Goal: Task Accomplishment & Management: Manage account settings

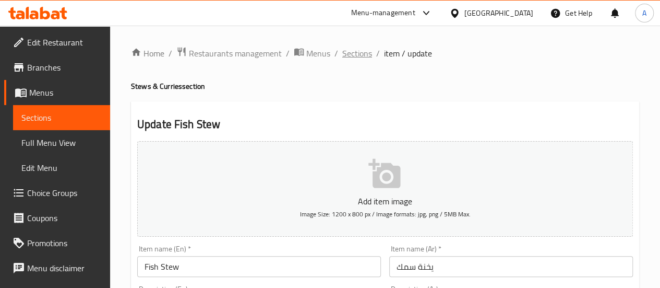
click at [365, 54] on span "Sections" at bounding box center [357, 53] width 30 height 13
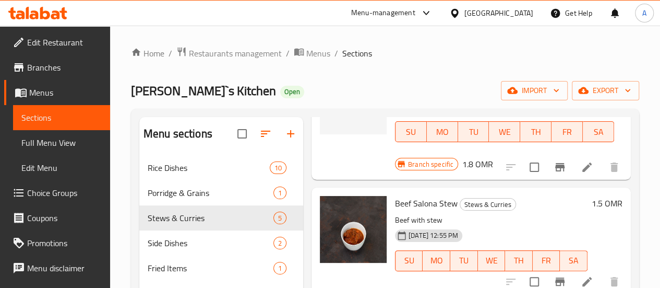
scroll to position [146, 0]
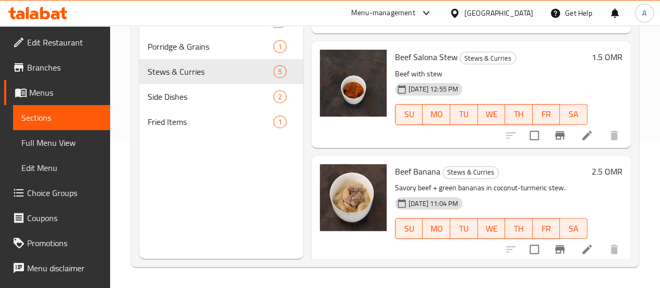
click at [589, 247] on li at bounding box center [586, 249] width 29 height 19
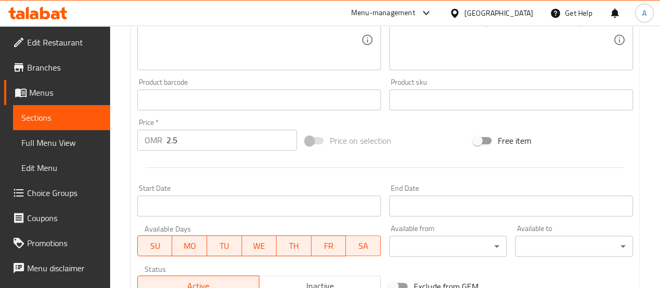
scroll to position [261, 0]
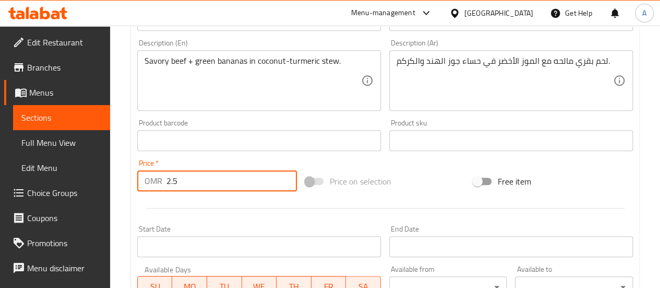
drag, startPoint x: 211, startPoint y: 187, endPoint x: 193, endPoint y: 187, distance: 17.7
click at [193, 187] on input "2.5" at bounding box center [231, 180] width 130 height 21
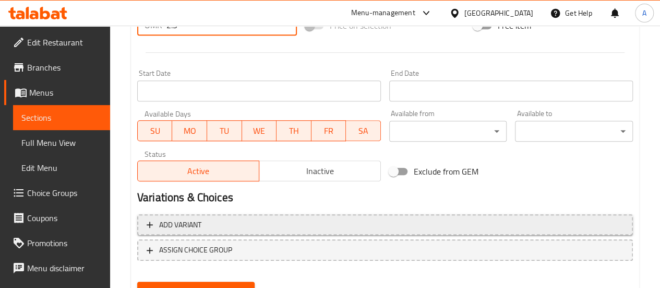
scroll to position [465, 0]
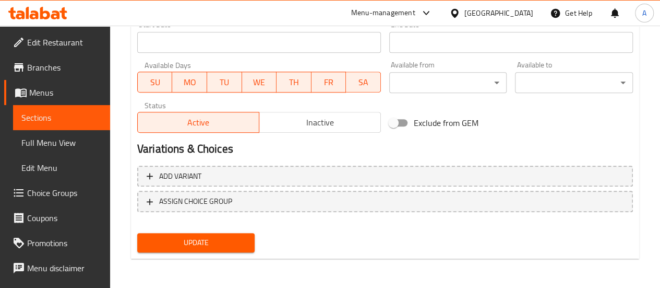
type input "2.3"
click at [216, 248] on span "Update" at bounding box center [196, 242] width 101 height 13
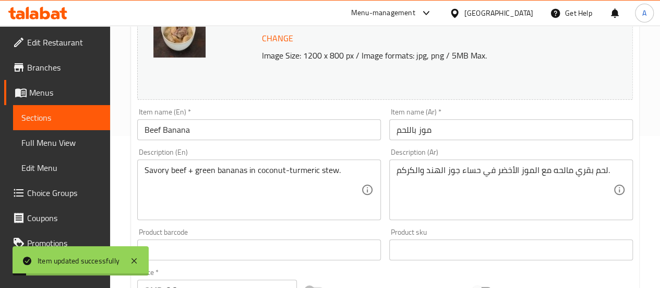
scroll to position [0, 0]
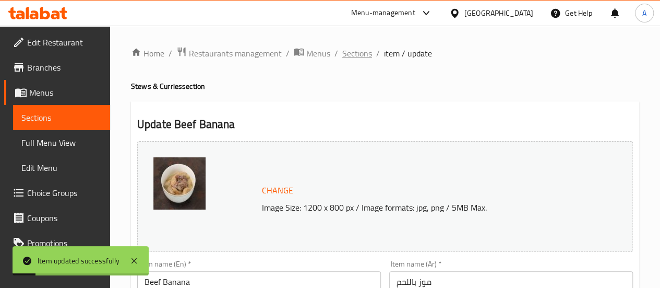
click at [368, 55] on ol "Home / Restaurants management / Menus / Sections / item / update" at bounding box center [385, 53] width 508 height 14
drag, startPoint x: 367, startPoint y: 55, endPoint x: 379, endPoint y: 38, distance: 20.7
click at [367, 55] on span "Sections" at bounding box center [357, 53] width 30 height 13
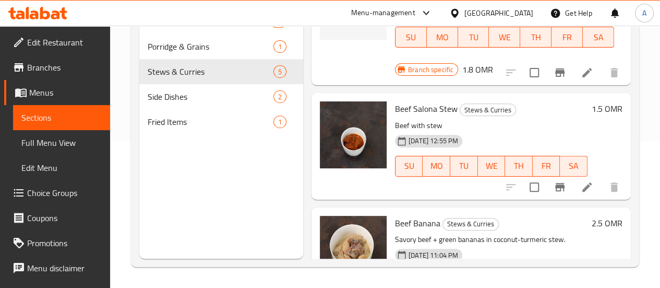
scroll to position [363, 0]
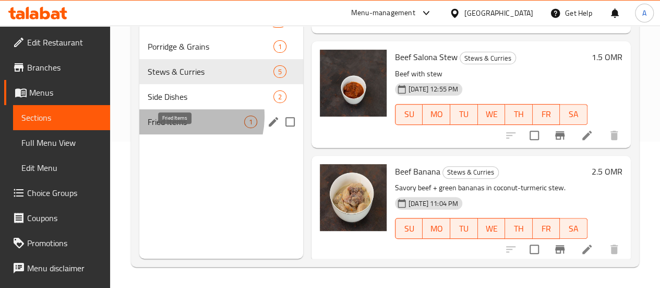
click at [174, 128] on span "Fried Items" at bounding box center [196, 121] width 97 height 13
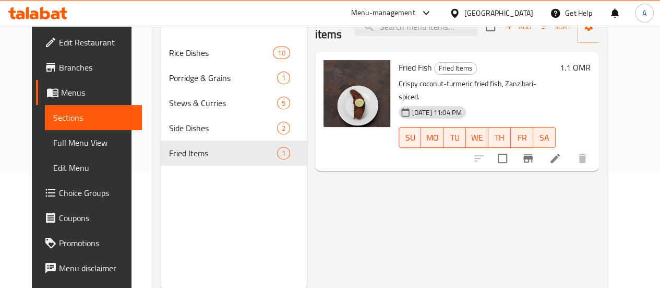
scroll to position [94, 0]
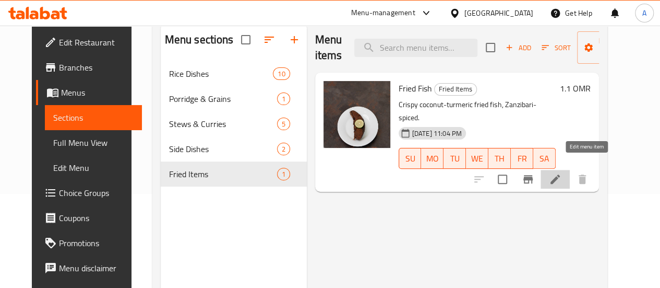
click at [561, 173] on icon at bounding box center [555, 179] width 13 height 13
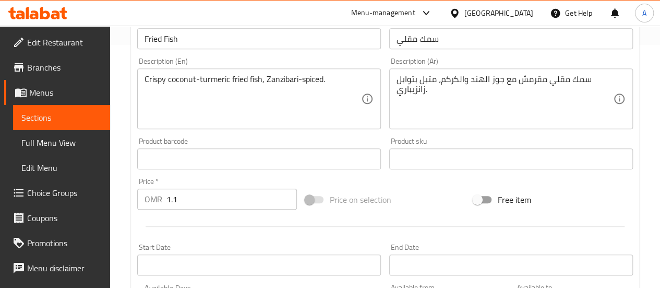
scroll to position [308, 0]
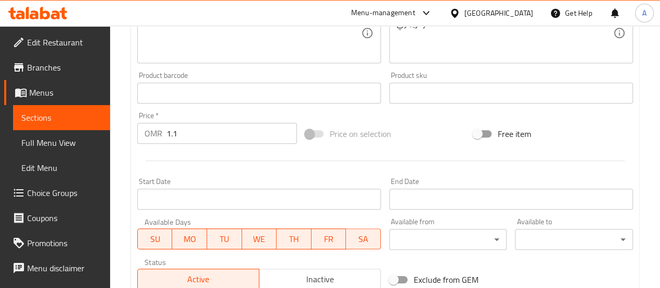
click at [214, 129] on input "1.1" at bounding box center [231, 133] width 130 height 21
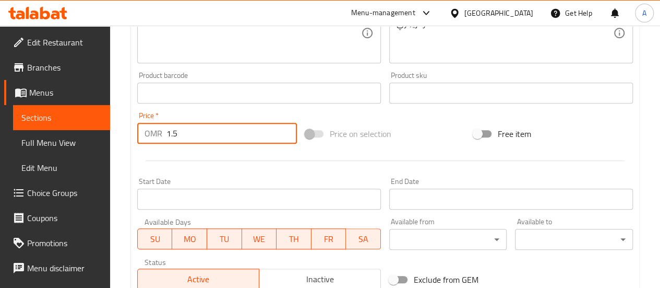
scroll to position [465, 0]
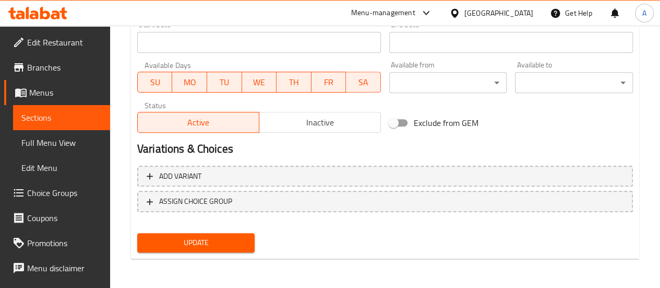
type input "1.5"
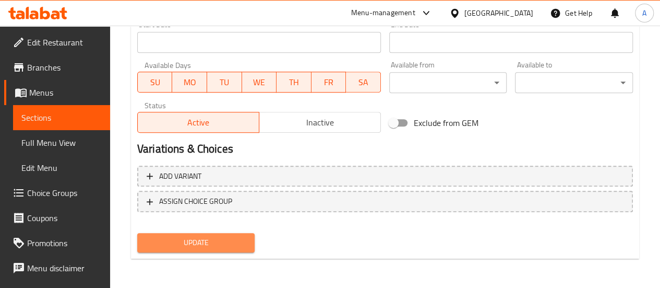
click at [192, 245] on span "Update" at bounding box center [196, 242] width 101 height 13
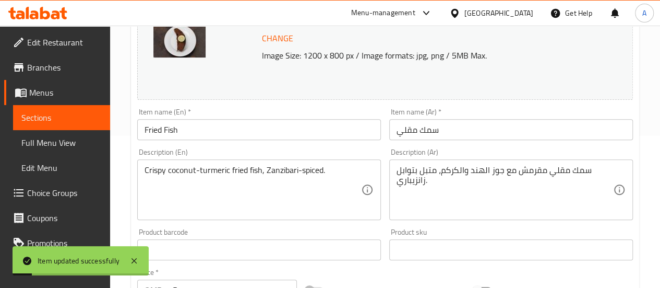
scroll to position [0, 0]
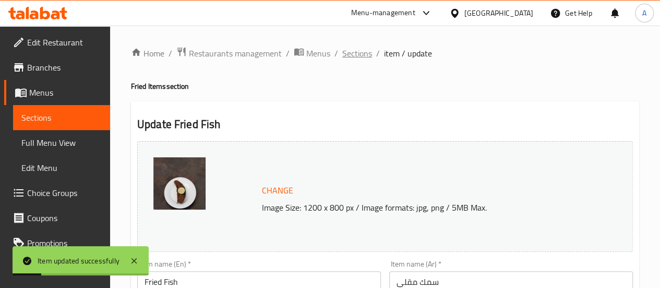
click at [361, 48] on span "Sections" at bounding box center [357, 53] width 30 height 13
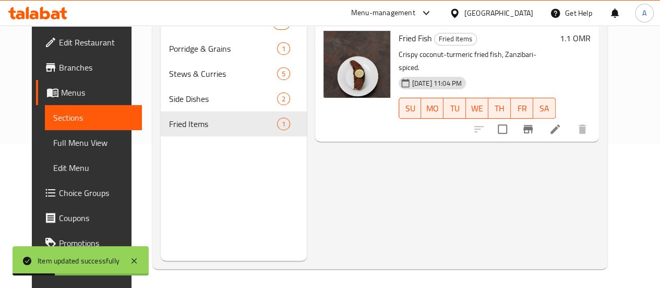
scroll to position [146, 0]
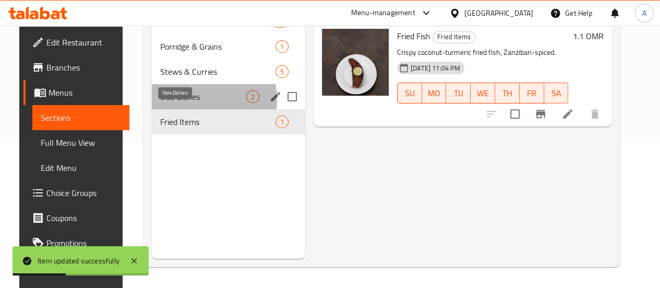
click at [188, 103] on span "Side Dishes" at bounding box center [203, 96] width 86 height 13
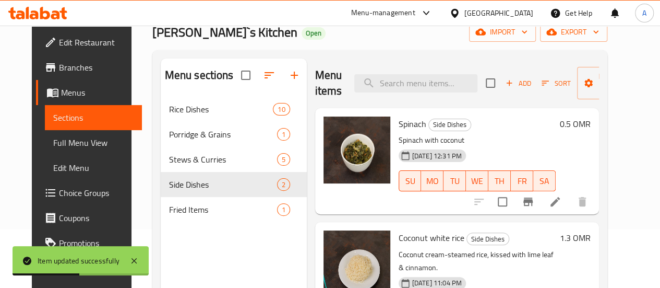
scroll to position [42, 0]
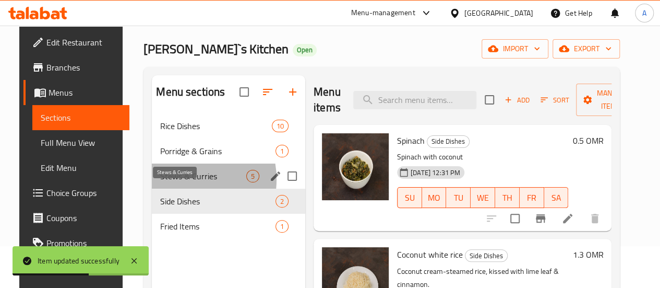
click at [172, 182] on span "Stews & Curries" at bounding box center [203, 176] width 86 height 13
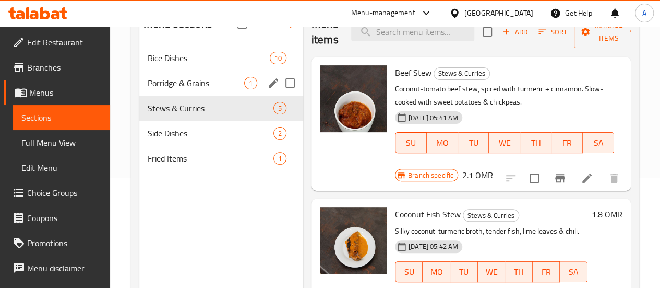
scroll to position [94, 0]
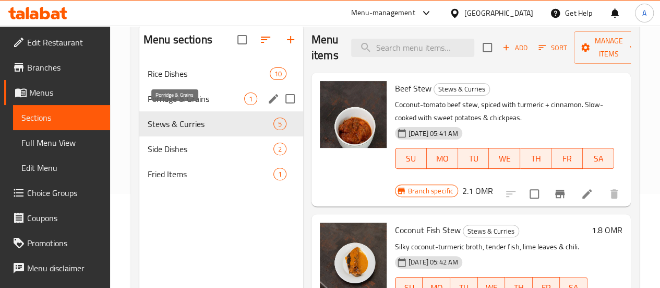
click at [178, 105] on span "Porridge & Grains" at bounding box center [196, 98] width 97 height 13
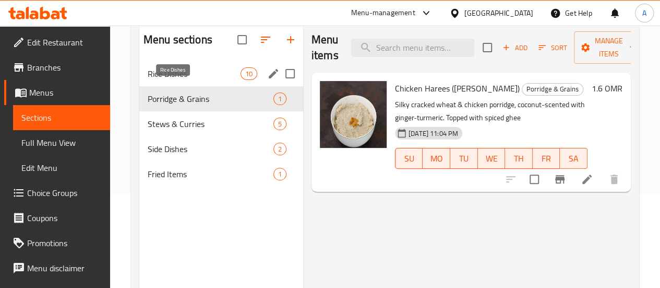
click at [164, 80] on span "Rice Dishes" at bounding box center [194, 73] width 93 height 13
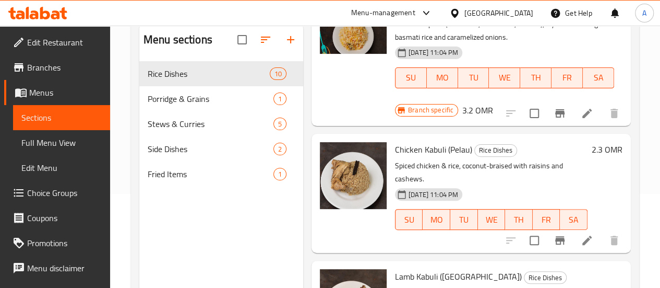
scroll to position [959, 0]
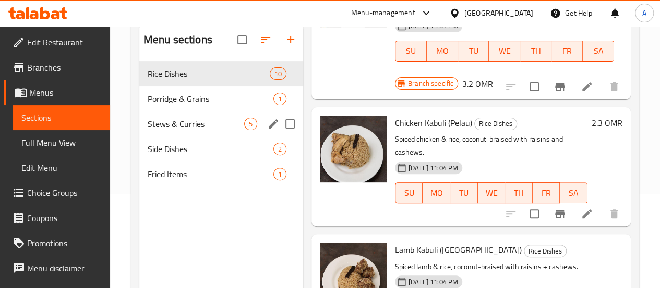
click at [156, 136] on div "Stews & Curries 5" at bounding box center [221, 123] width 164 height 25
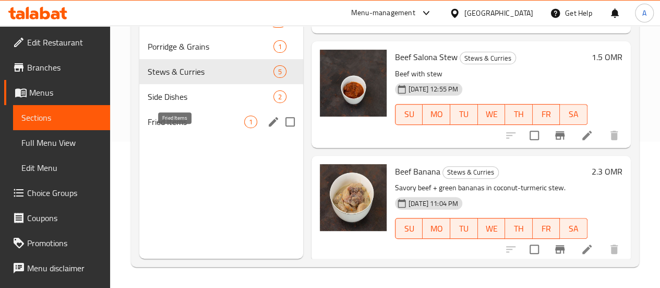
click at [171, 103] on span "Side Dishes" at bounding box center [211, 96] width 126 height 13
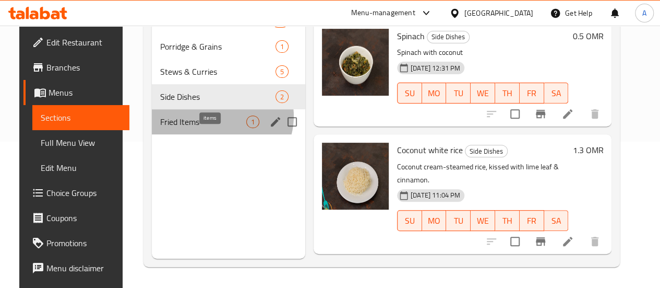
click at [247, 127] on span "1" at bounding box center [253, 122] width 12 height 10
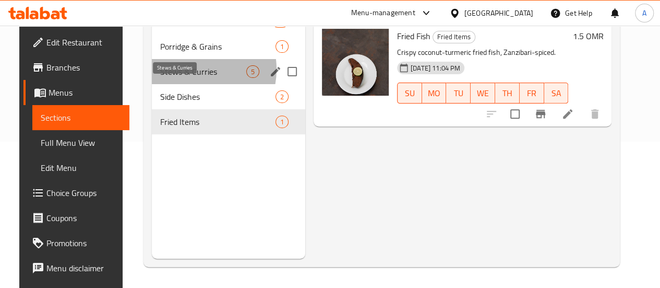
click at [178, 78] on span "Stews & Curries" at bounding box center [203, 71] width 86 height 13
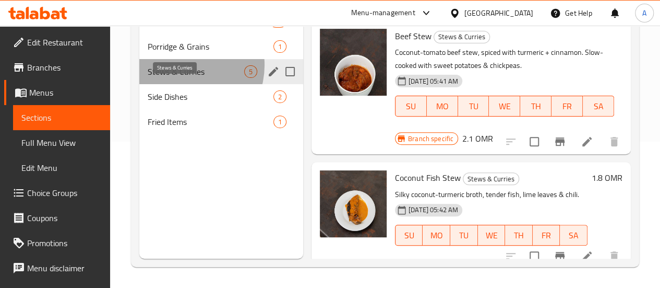
click at [182, 78] on span "Stews & Curries" at bounding box center [196, 71] width 97 height 13
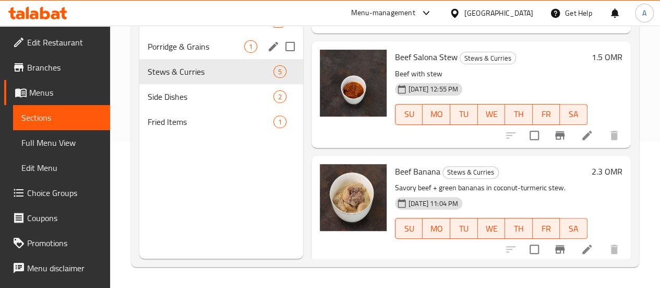
click at [169, 53] on span "Porridge & Grains" at bounding box center [196, 46] width 97 height 13
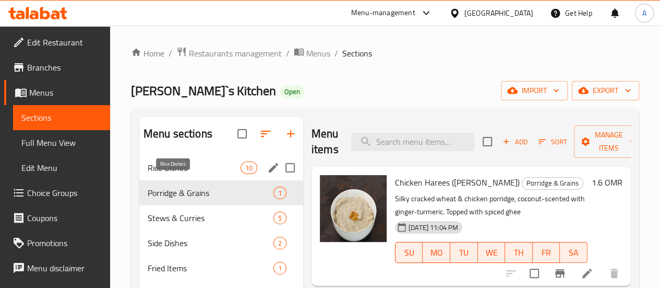
click at [164, 174] on span "Rice Dishes" at bounding box center [194, 167] width 93 height 13
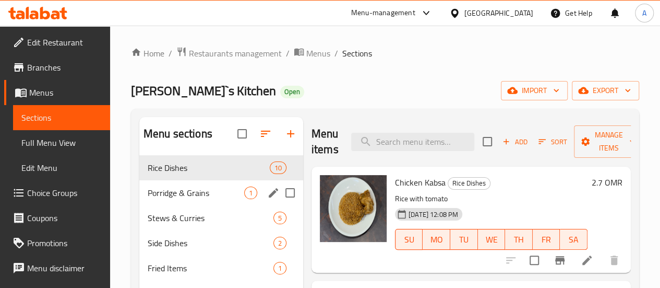
click at [187, 199] on span "Porridge & Grains" at bounding box center [196, 192] width 97 height 13
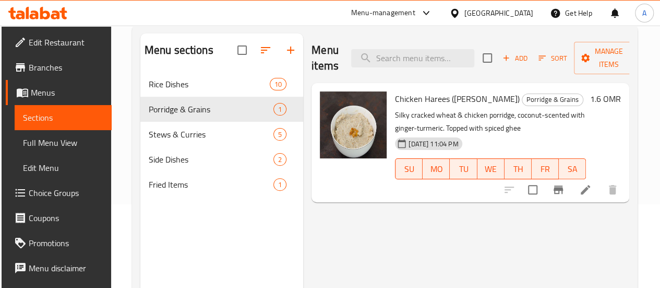
scroll to position [104, 0]
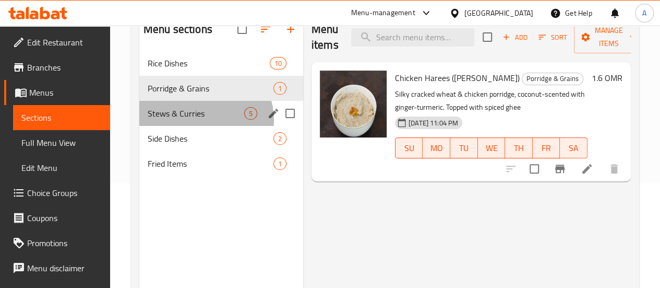
click at [205, 126] on div "Stews & Curries 5" at bounding box center [221, 113] width 164 height 25
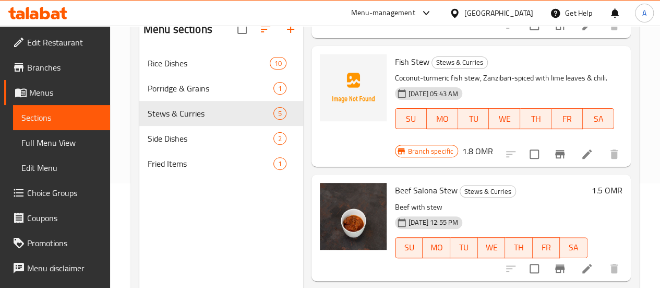
scroll to position [363, 0]
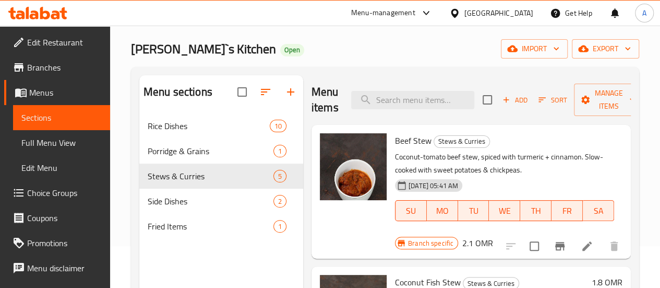
click at [172, 132] on span "Rice Dishes" at bounding box center [209, 125] width 122 height 13
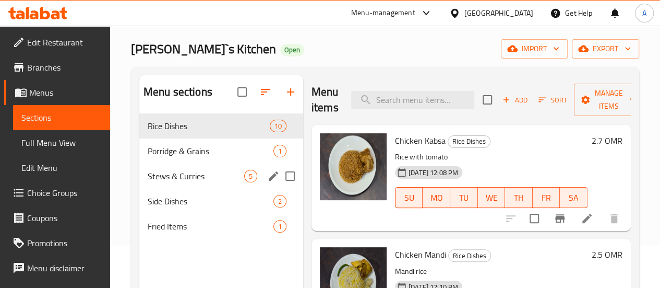
click at [179, 181] on div "Stews & Curries 5" at bounding box center [221, 175] width 164 height 25
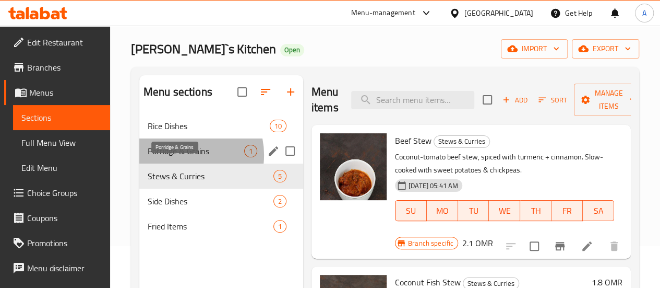
click at [180, 157] on span "Porridge & Grains" at bounding box center [196, 151] width 97 height 13
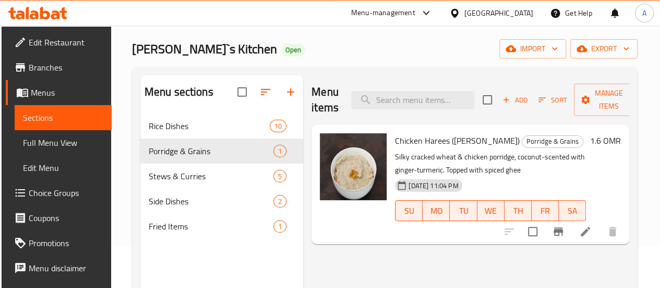
scroll to position [146, 0]
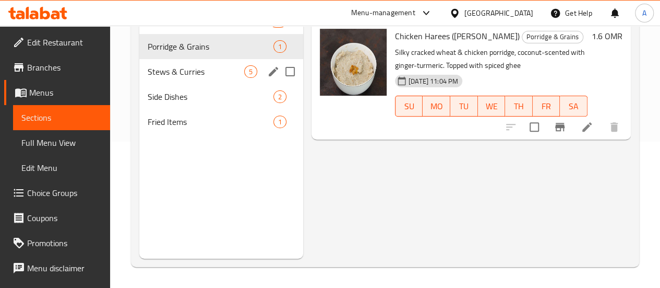
click at [174, 103] on div "Side Dishes 2" at bounding box center [221, 96] width 164 height 25
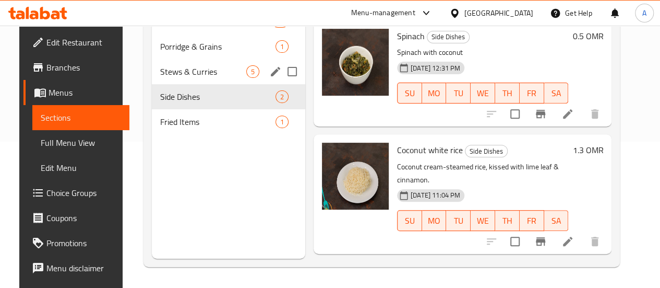
click at [178, 84] on div "Stews & Curries 5" at bounding box center [228, 71] width 153 height 25
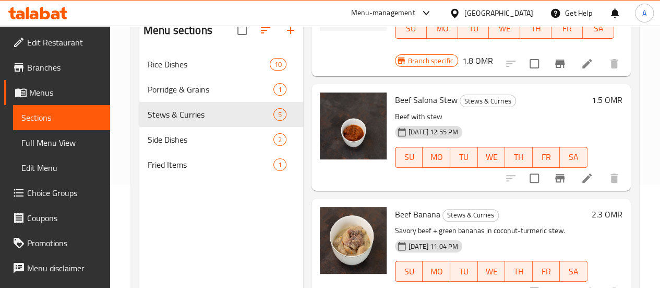
scroll to position [94, 0]
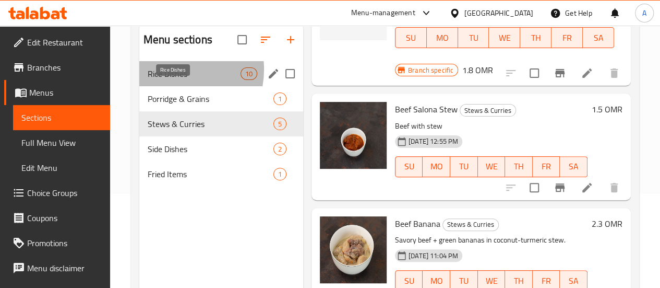
click at [172, 80] on span "Rice Dishes" at bounding box center [194, 73] width 93 height 13
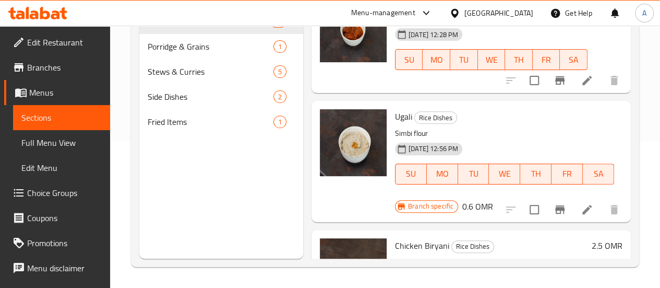
scroll to position [437, 0]
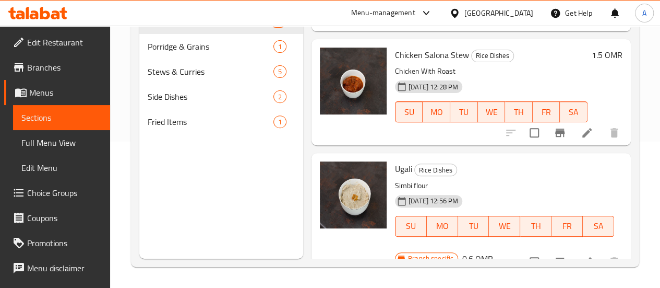
click at [585, 255] on li at bounding box center [586, 261] width 29 height 19
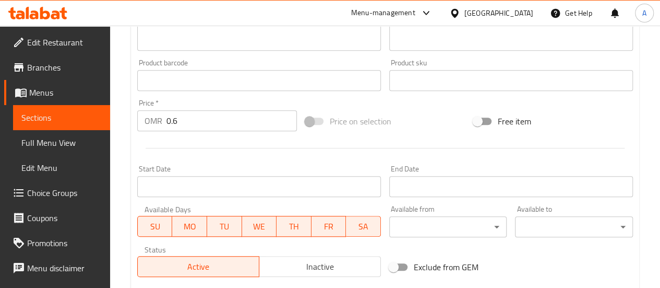
scroll to position [365, 0]
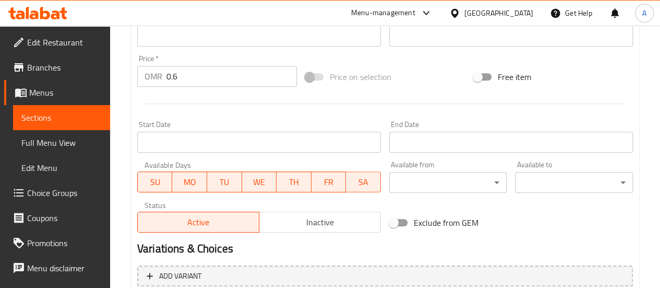
drag, startPoint x: 195, startPoint y: 74, endPoint x: 130, endPoint y: 82, distance: 64.7
click at [131, 82] on div "Update Ugali Change Image Size: 1200 x 800 px / Image formats: jpg, png / 5MB M…" at bounding box center [385, 47] width 508 height 623
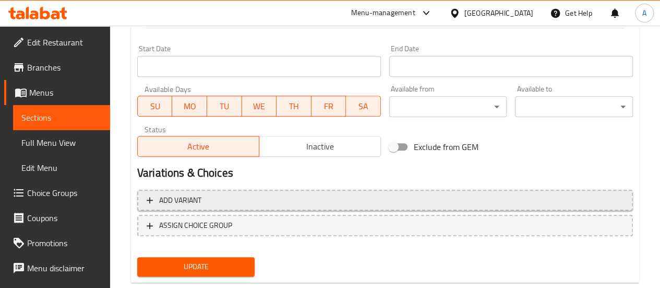
scroll to position [465, 0]
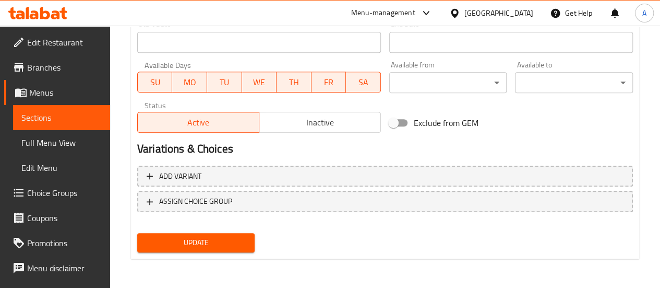
type input "1"
click at [216, 235] on button "Update" at bounding box center [196, 242] width 118 height 19
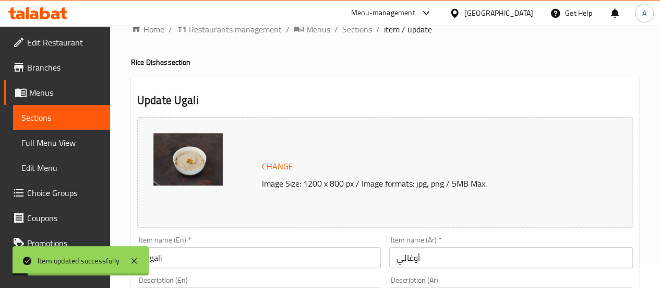
scroll to position [0, 0]
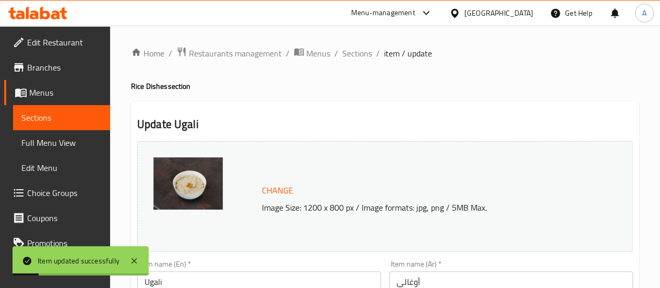
click at [376, 56] on li "/" at bounding box center [378, 53] width 4 height 13
click at [348, 47] on span "Sections" at bounding box center [357, 53] width 30 height 13
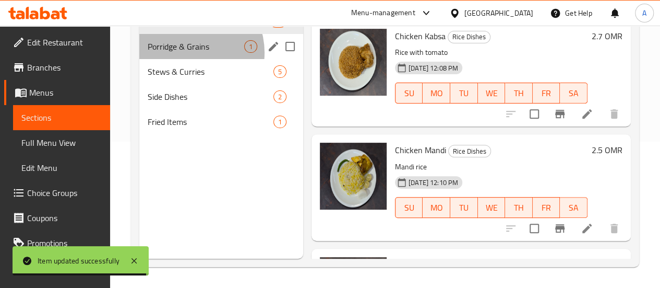
click at [187, 59] on div "Porridge & Grains 1" at bounding box center [221, 46] width 164 height 25
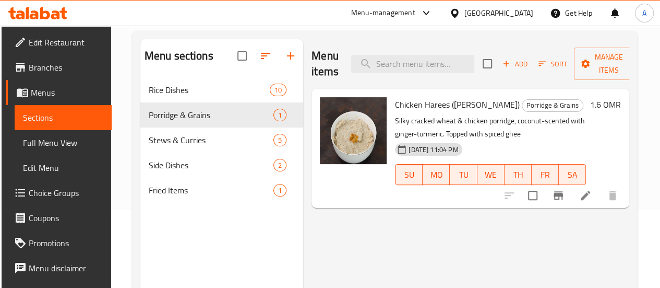
scroll to position [42, 0]
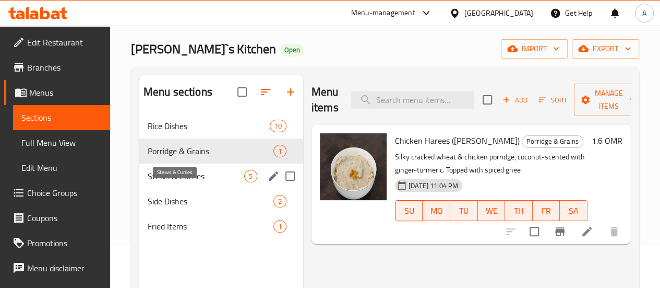
click at [156, 182] on span "Stews & Curries" at bounding box center [196, 176] width 97 height 13
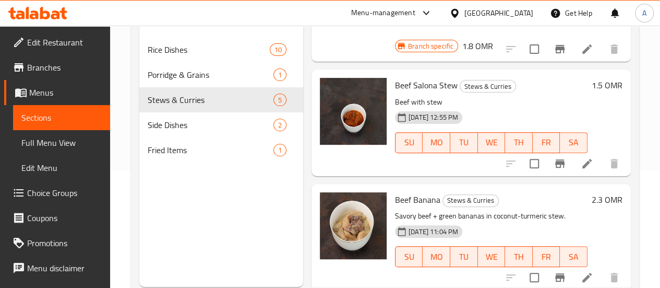
scroll to position [146, 0]
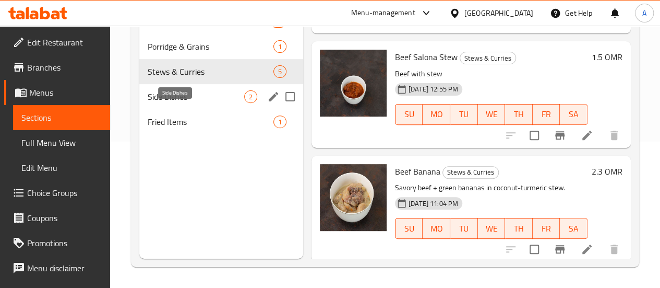
click at [185, 103] on span "Side Dishes" at bounding box center [196, 96] width 97 height 13
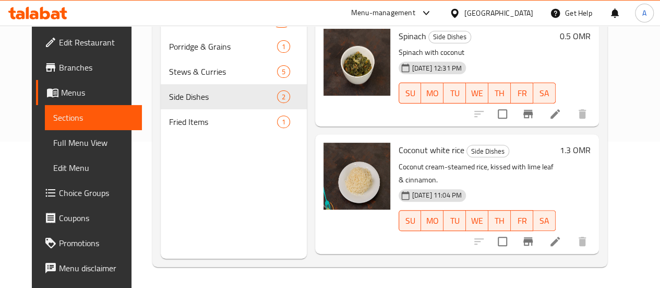
click at [570, 107] on li at bounding box center [555, 113] width 29 height 19
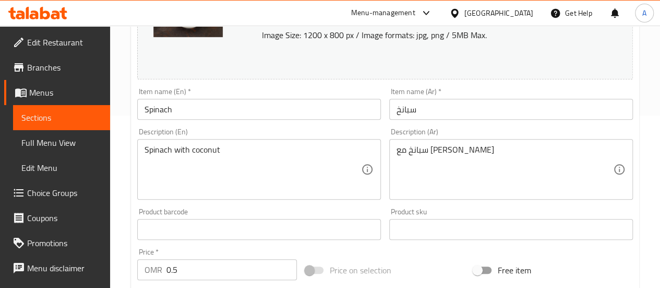
scroll to position [209, 0]
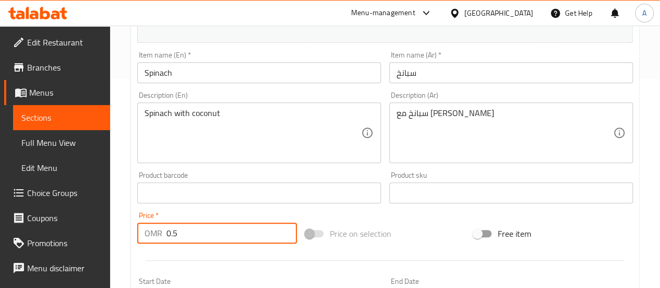
drag, startPoint x: 190, startPoint y: 227, endPoint x: 124, endPoint y: 228, distance: 66.3
click at [124, 229] on div "Home / Restaurants management / Menus / Sections / item / update Side Dishes se…" at bounding box center [385, 180] width 550 height 727
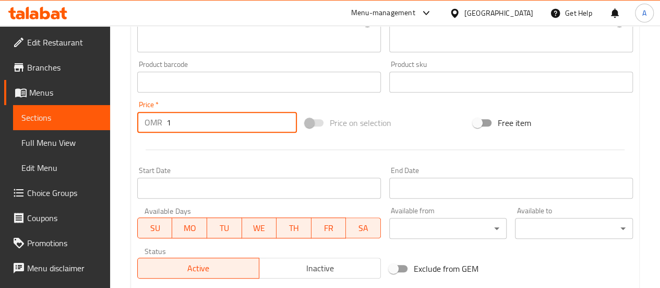
scroll to position [465, 0]
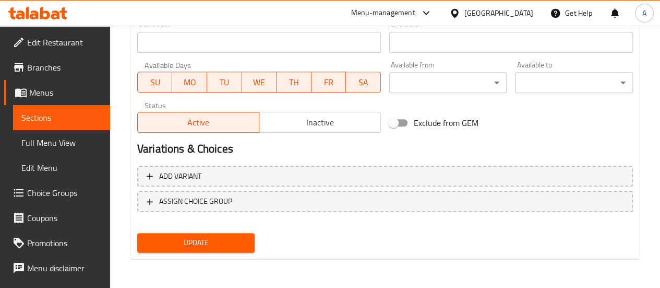
type input "1"
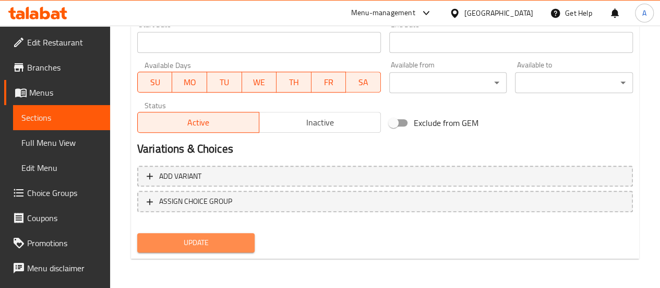
click at [206, 237] on span "Update" at bounding box center [196, 242] width 101 height 13
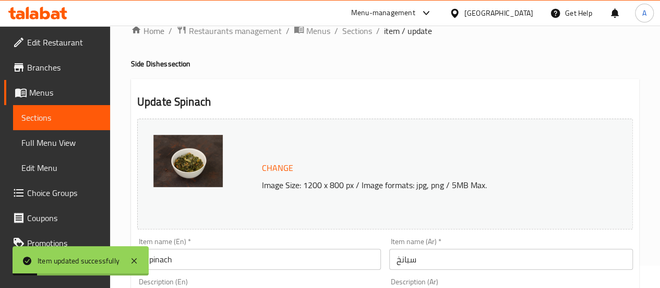
scroll to position [0, 0]
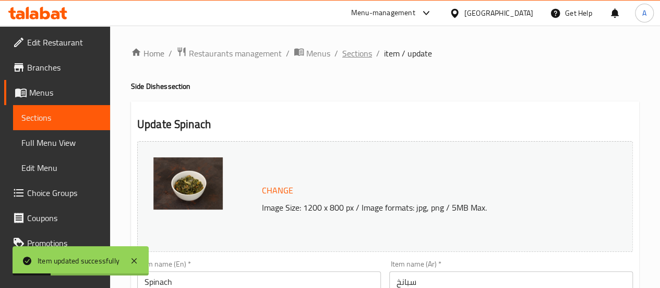
click at [370, 52] on span "Sections" at bounding box center [357, 53] width 30 height 13
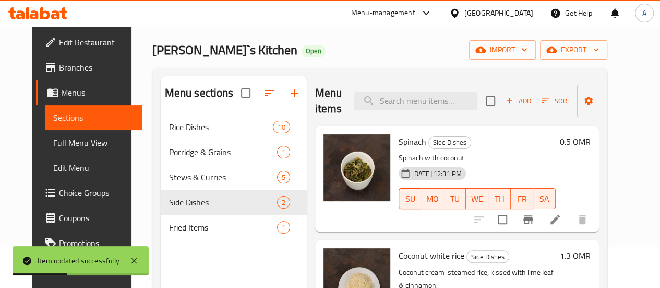
scroll to position [104, 0]
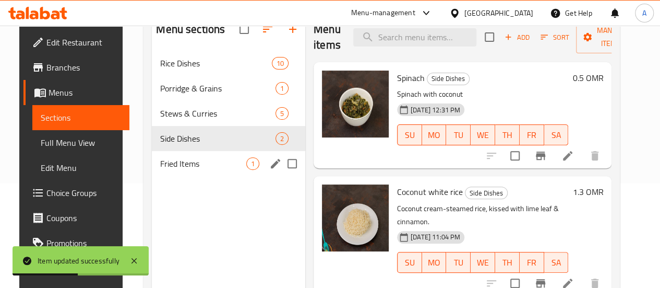
click at [182, 176] on div "Fried Items 1" at bounding box center [228, 163] width 153 height 25
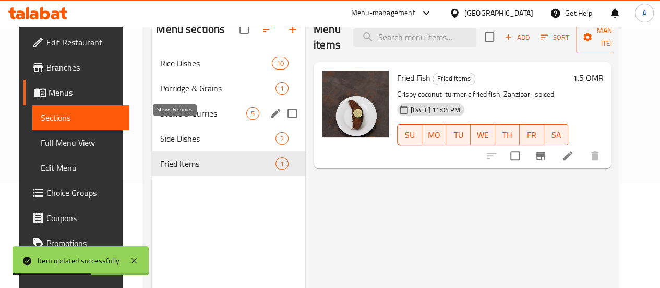
click at [197, 119] on span "Stews & Curries" at bounding box center [203, 113] width 86 height 13
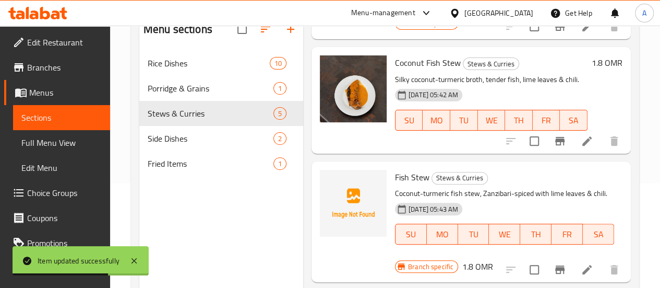
scroll to position [363, 0]
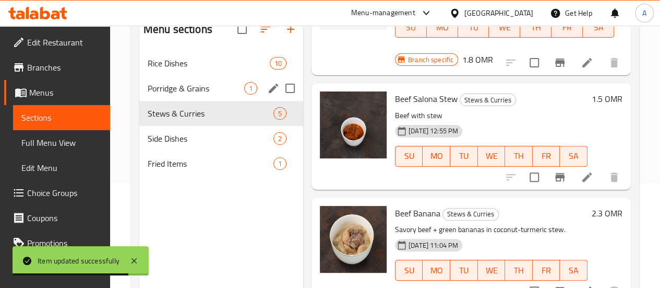
click at [172, 94] on span "Porridge & Grains" at bounding box center [196, 88] width 97 height 13
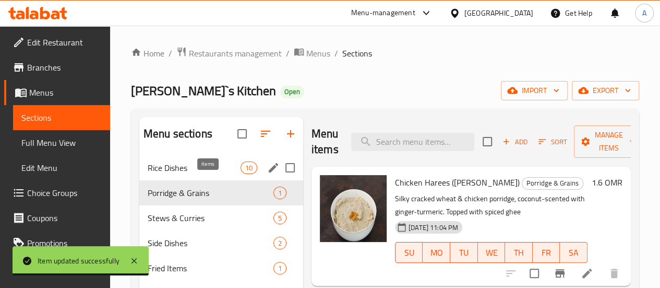
click at [241, 173] on span "10" at bounding box center [249, 168] width 16 height 10
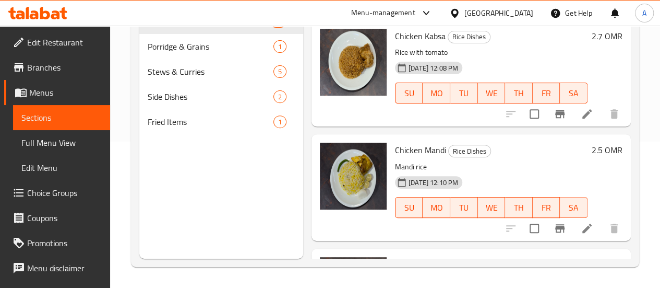
scroll to position [23, 0]
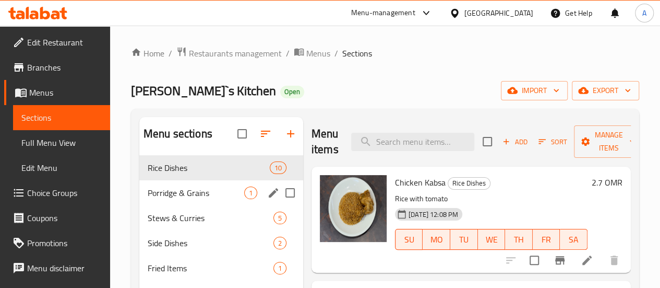
click at [147, 205] on div "Porridge & Grains 1" at bounding box center [221, 192] width 164 height 25
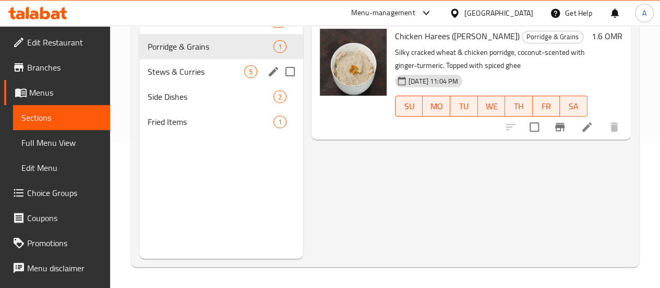
click at [190, 84] on div "Stews & Curries 5" at bounding box center [221, 71] width 164 height 25
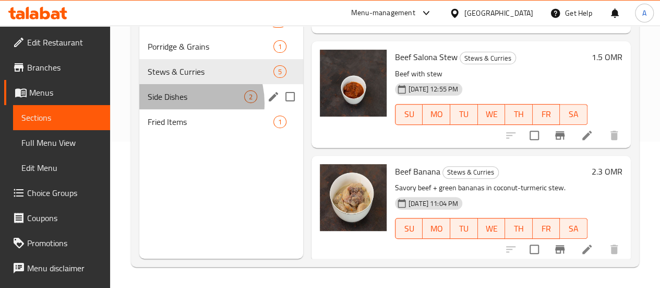
click at [178, 109] on div "Side Dishes 2" at bounding box center [221, 96] width 164 height 25
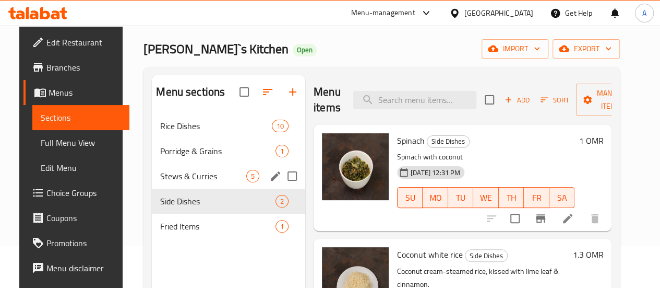
click at [247, 181] on span "5" at bounding box center [253, 176] width 12 height 10
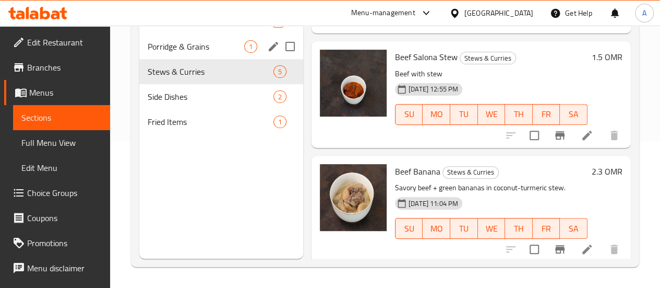
click at [159, 53] on span "Porridge & Grains" at bounding box center [196, 46] width 97 height 13
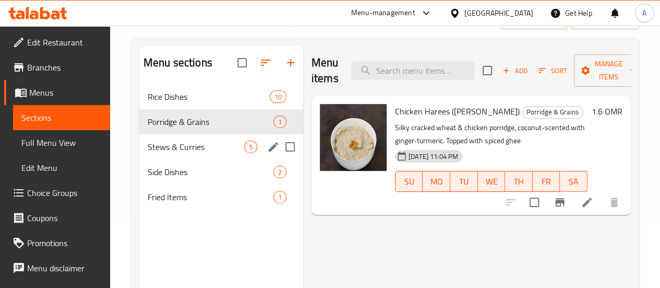
scroll to position [42, 0]
